Goal: Information Seeking & Learning: Learn about a topic

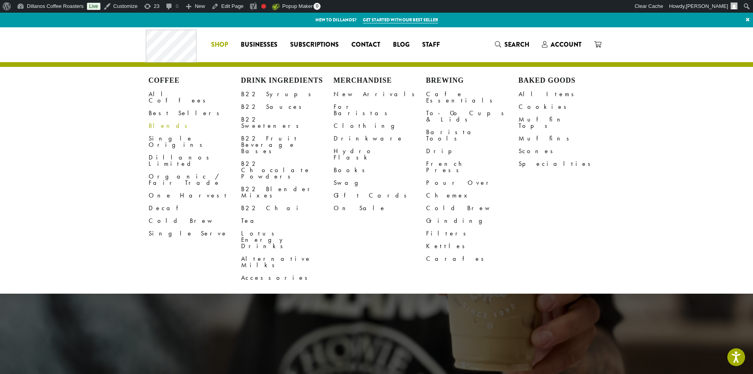
click at [166, 119] on link "Blends" at bounding box center [195, 125] width 93 height 13
click at [164, 91] on link "All Coffees" at bounding box center [195, 97] width 93 height 19
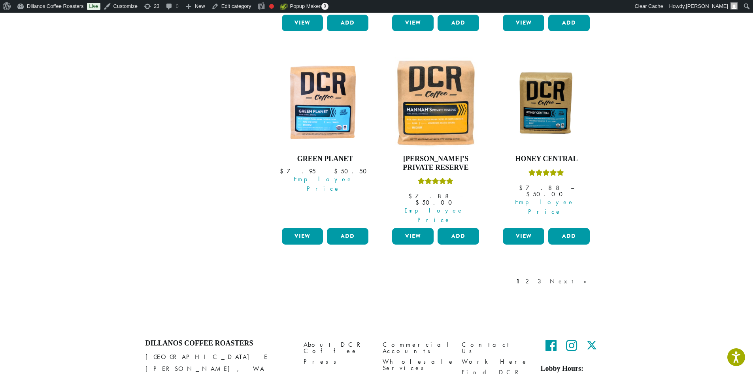
scroll to position [712, 0]
click at [582, 276] on link "Next »" at bounding box center [570, 280] width 45 height 9
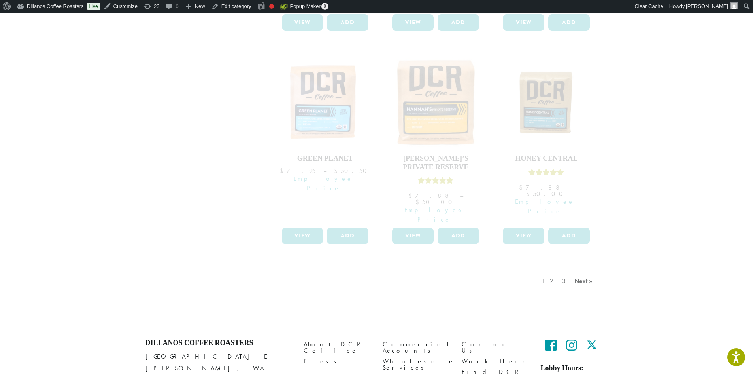
click at [584, 270] on div "1 2 3 Next »" at bounding box center [568, 288] width 57 height 37
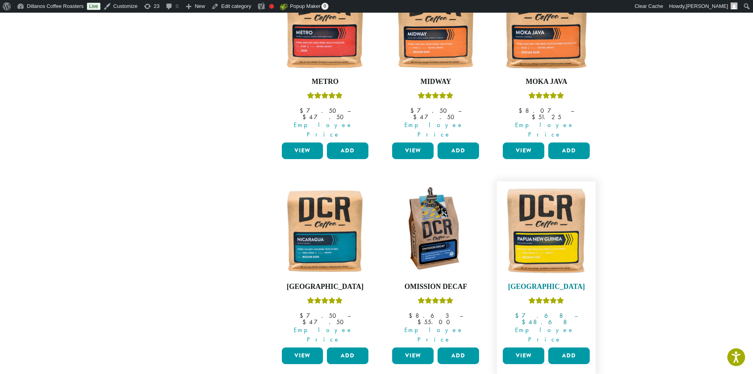
scroll to position [593, 0]
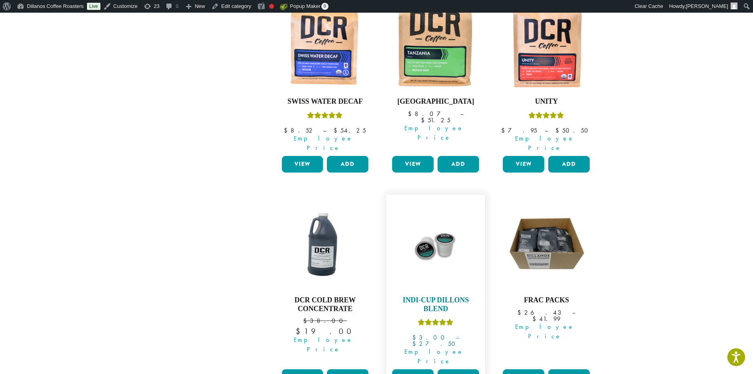
scroll to position [698, 0]
